Goal: Find specific page/section: Find specific page/section

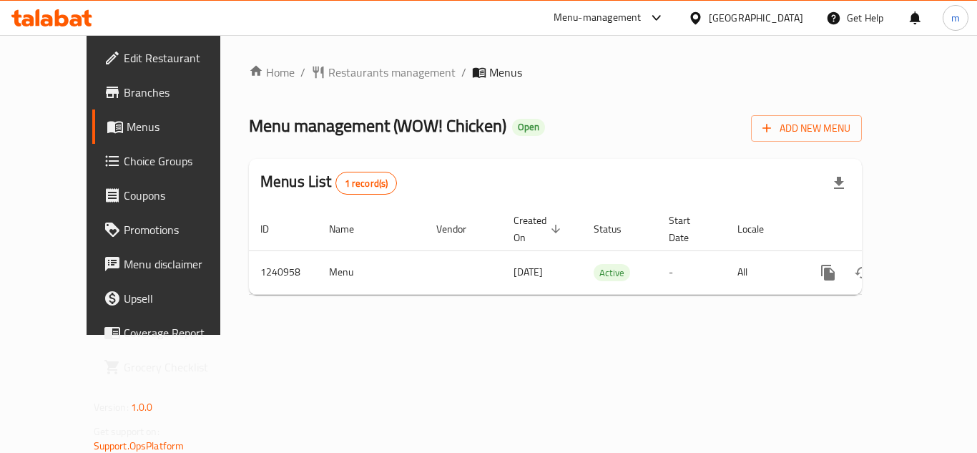
click at [788, 18] on div "[GEOGRAPHIC_DATA]" at bounding box center [756, 18] width 94 height 16
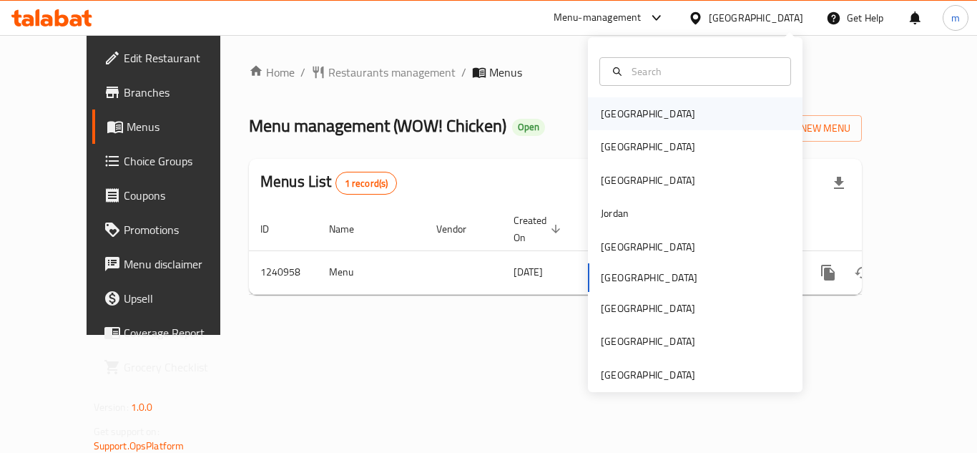
click at [621, 111] on div "[GEOGRAPHIC_DATA]" at bounding box center [648, 114] width 94 height 16
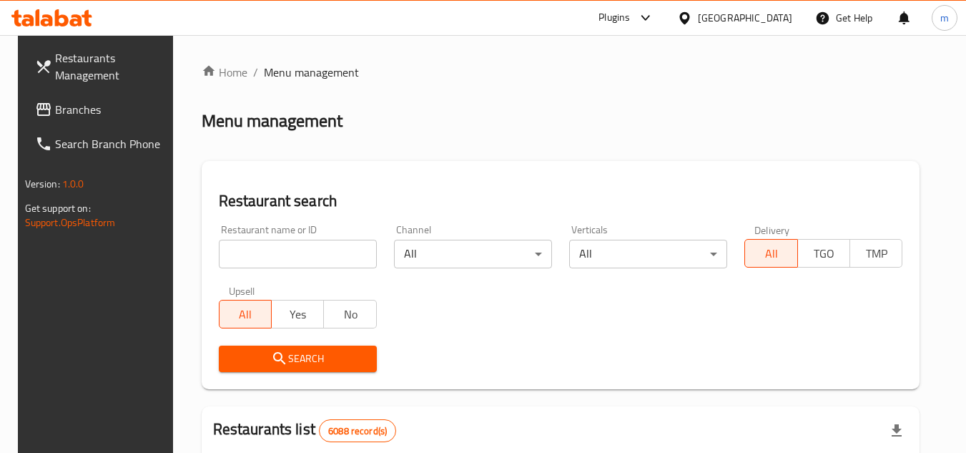
click at [35, 112] on icon at bounding box center [43, 109] width 17 height 17
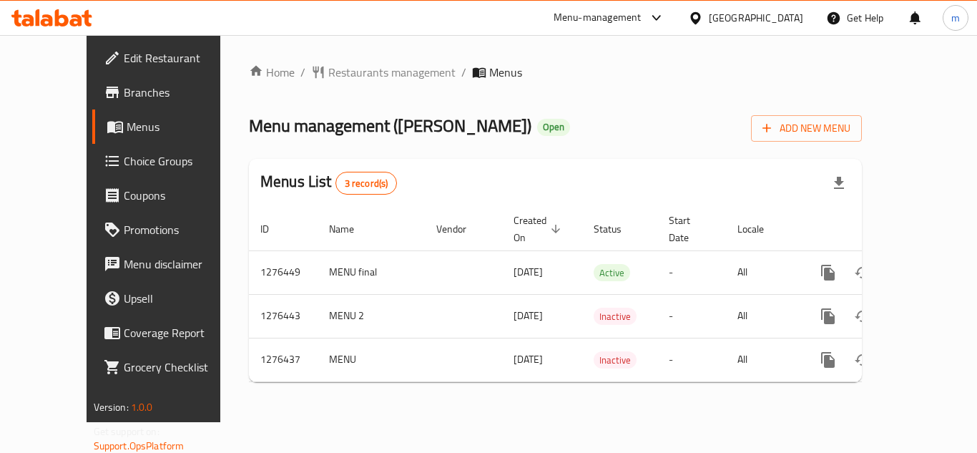
click at [780, 18] on div "[GEOGRAPHIC_DATA]" at bounding box center [756, 18] width 94 height 16
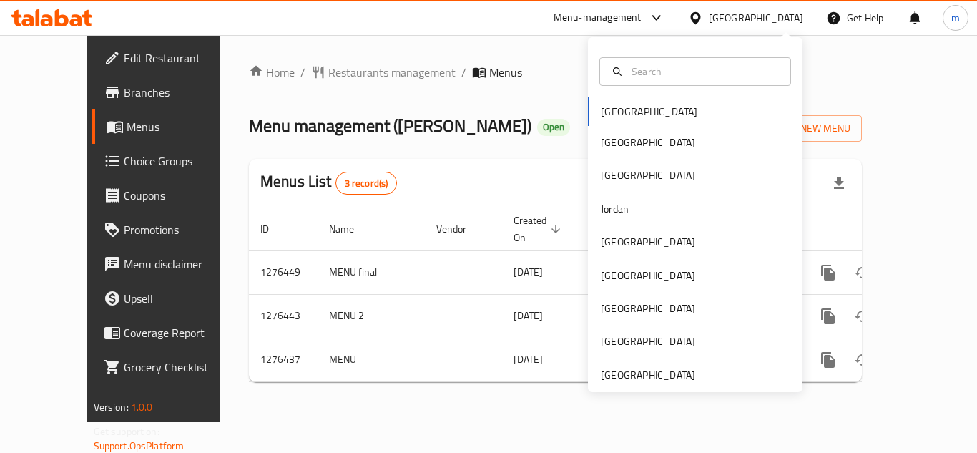
click at [660, 383] on div "Bahrain Egypt Iraq Jordan Kuwait Oman Qatar Saudi Arabia United Arab Emirates" at bounding box center [695, 214] width 215 height 355
click at [660, 381] on div "[GEOGRAPHIC_DATA]" at bounding box center [648, 375] width 94 height 16
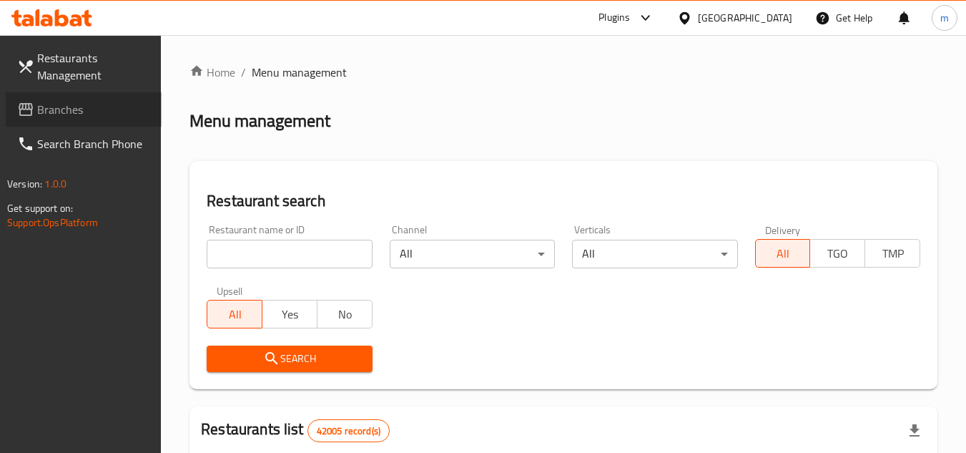
click at [46, 108] on span "Branches" at bounding box center [93, 109] width 113 height 17
